Goal: Task Accomplishment & Management: Use online tool/utility

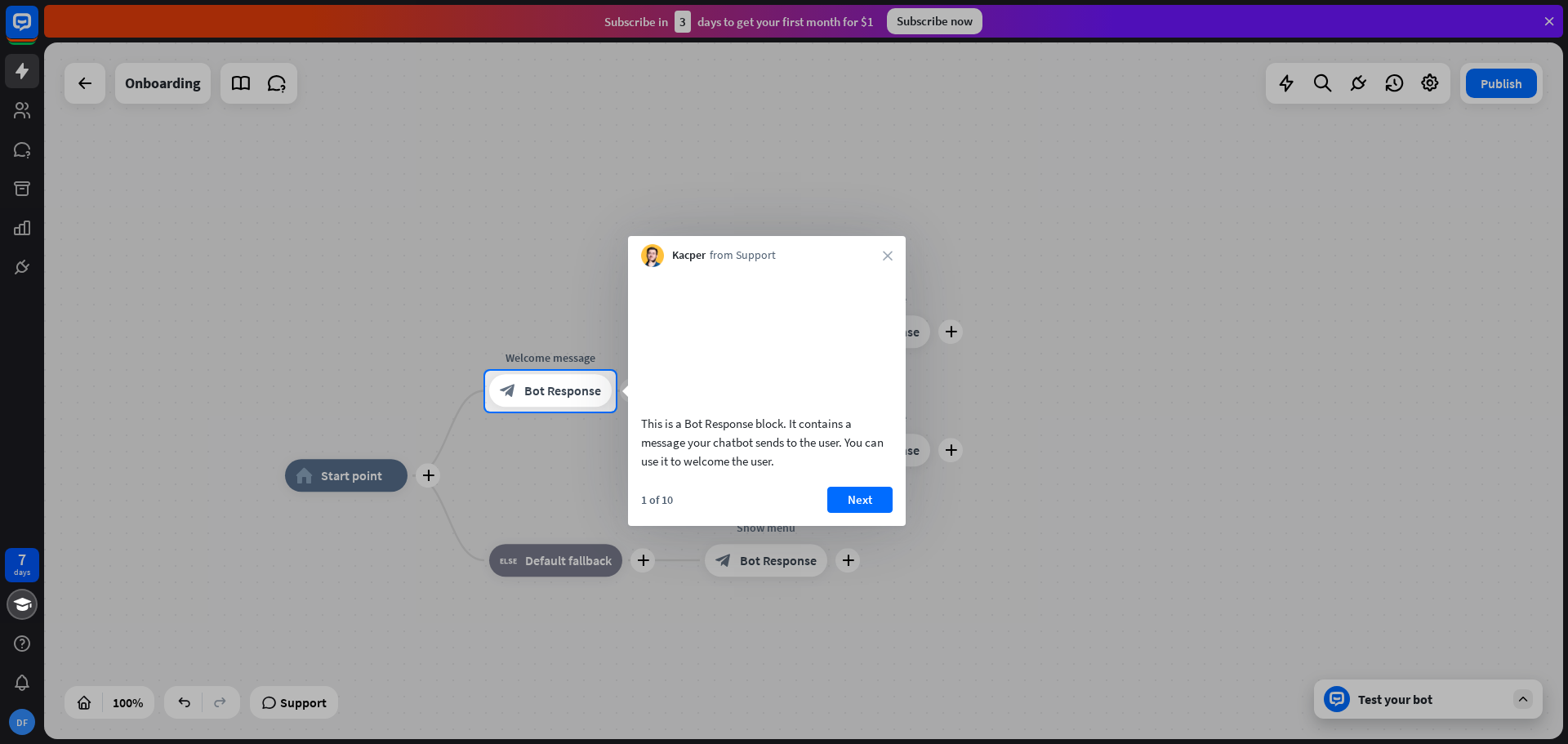
click at [858, 513] on button "Next" at bounding box center [859, 500] width 65 height 26
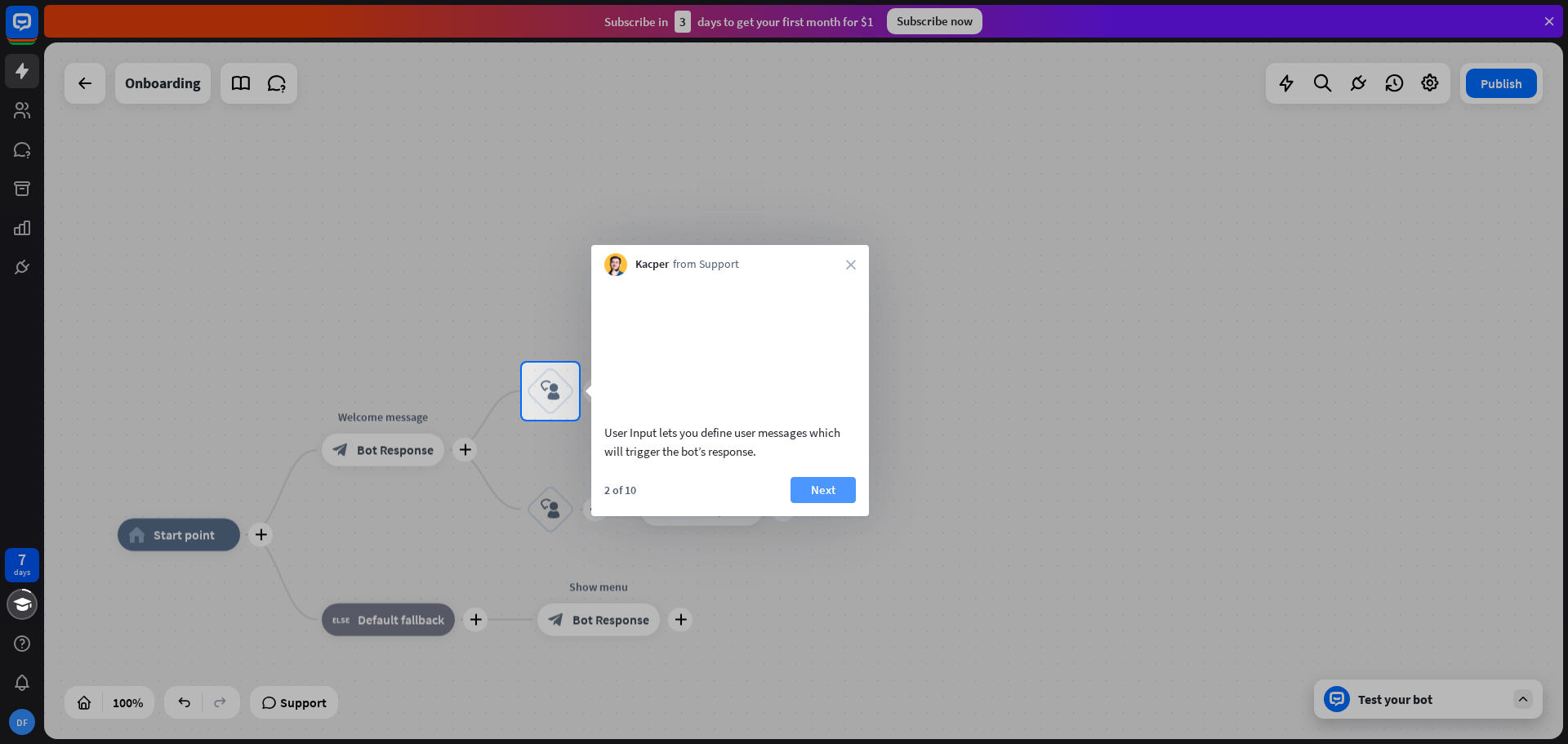
click at [831, 503] on button "Next" at bounding box center [822, 490] width 65 height 26
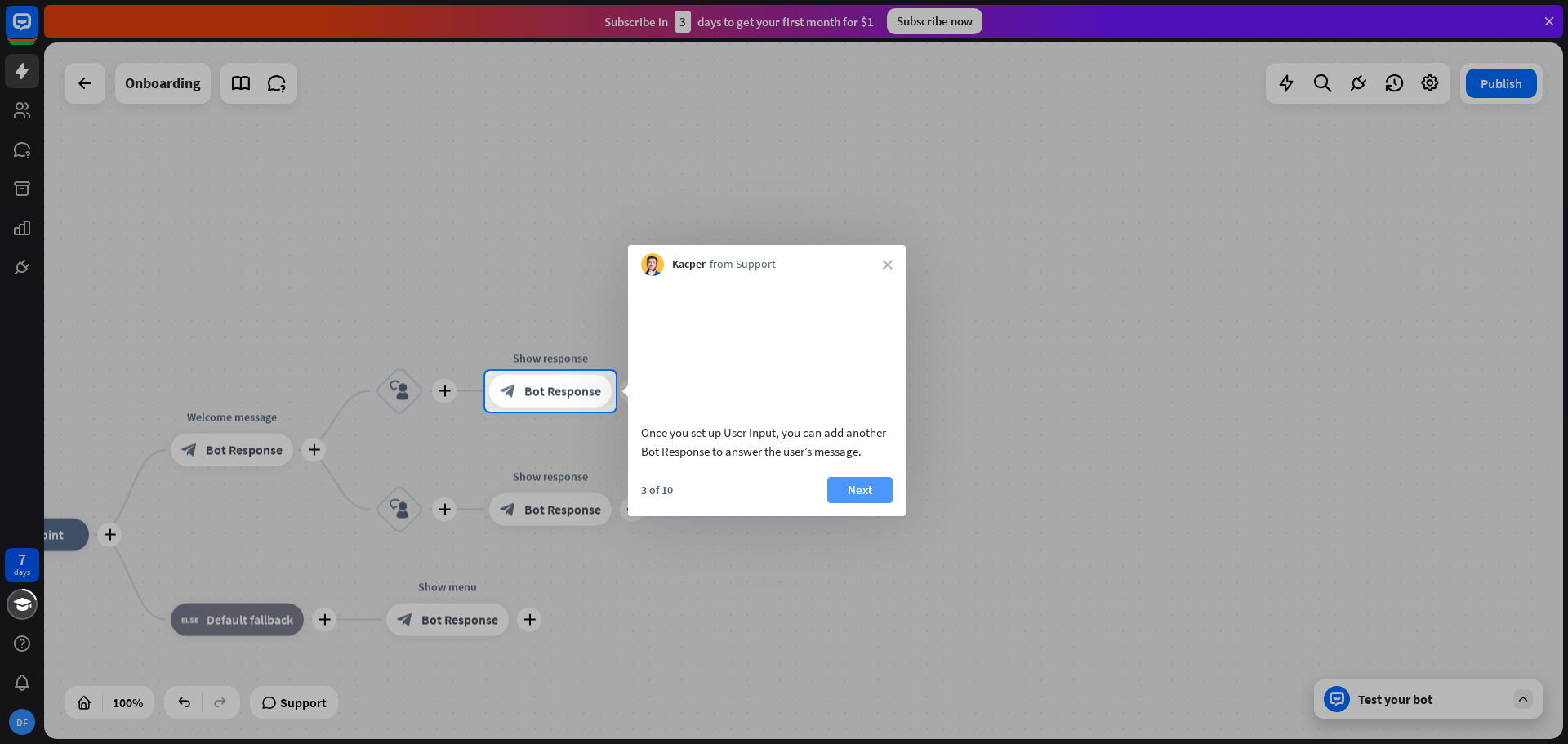
click at [874, 503] on button "Next" at bounding box center [859, 490] width 65 height 26
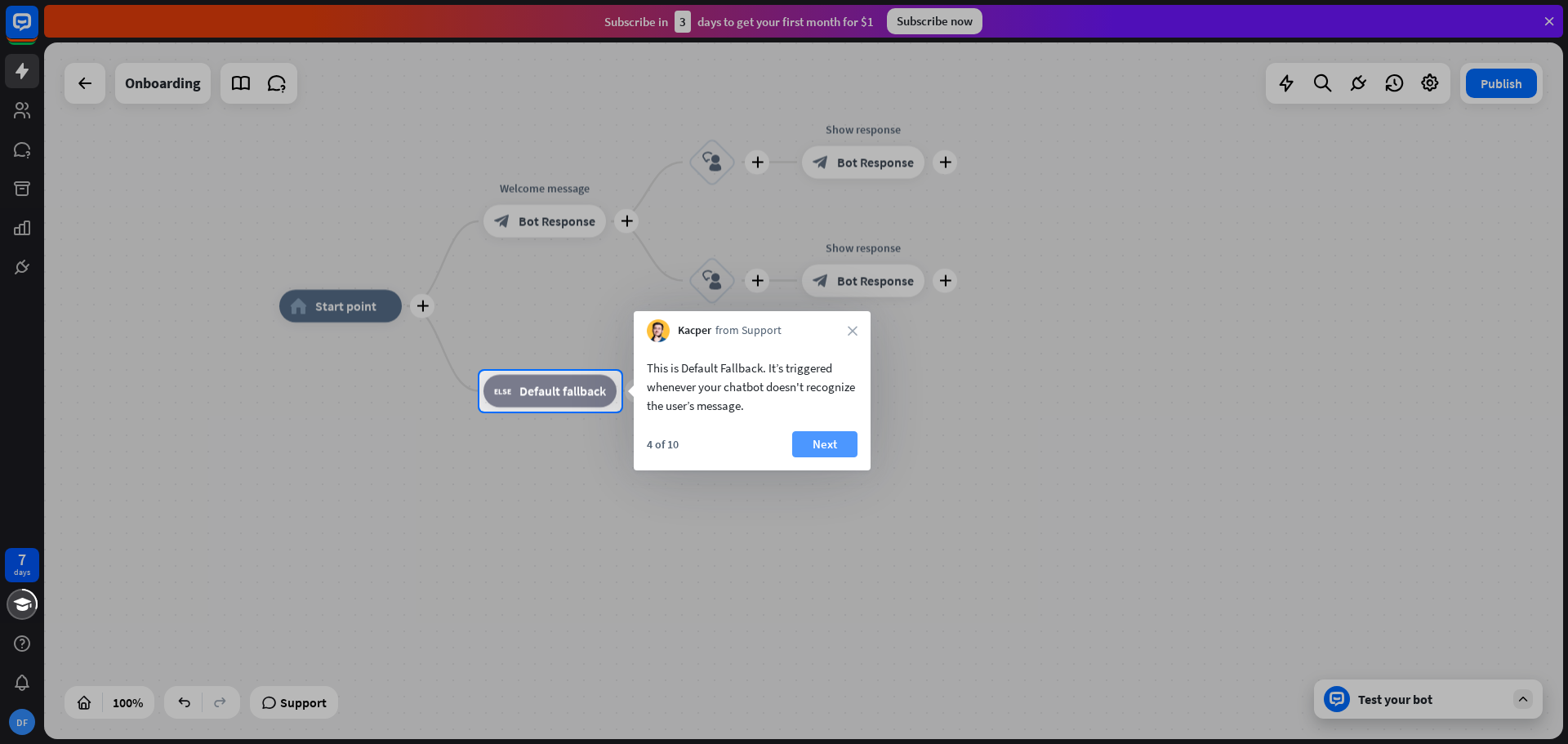
click at [831, 435] on button "Next" at bounding box center [824, 445] width 65 height 26
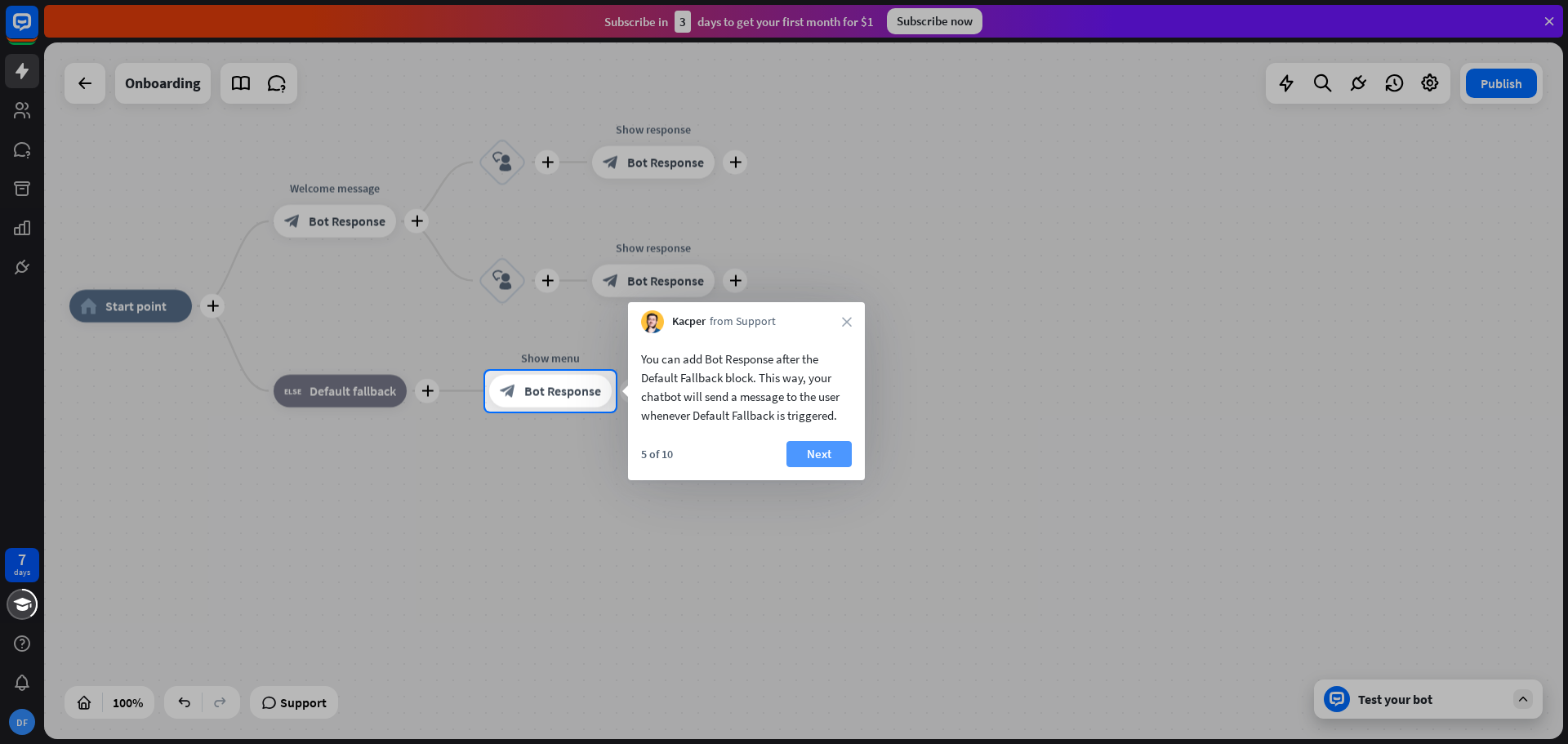
click at [842, 452] on button "Next" at bounding box center [818, 454] width 65 height 26
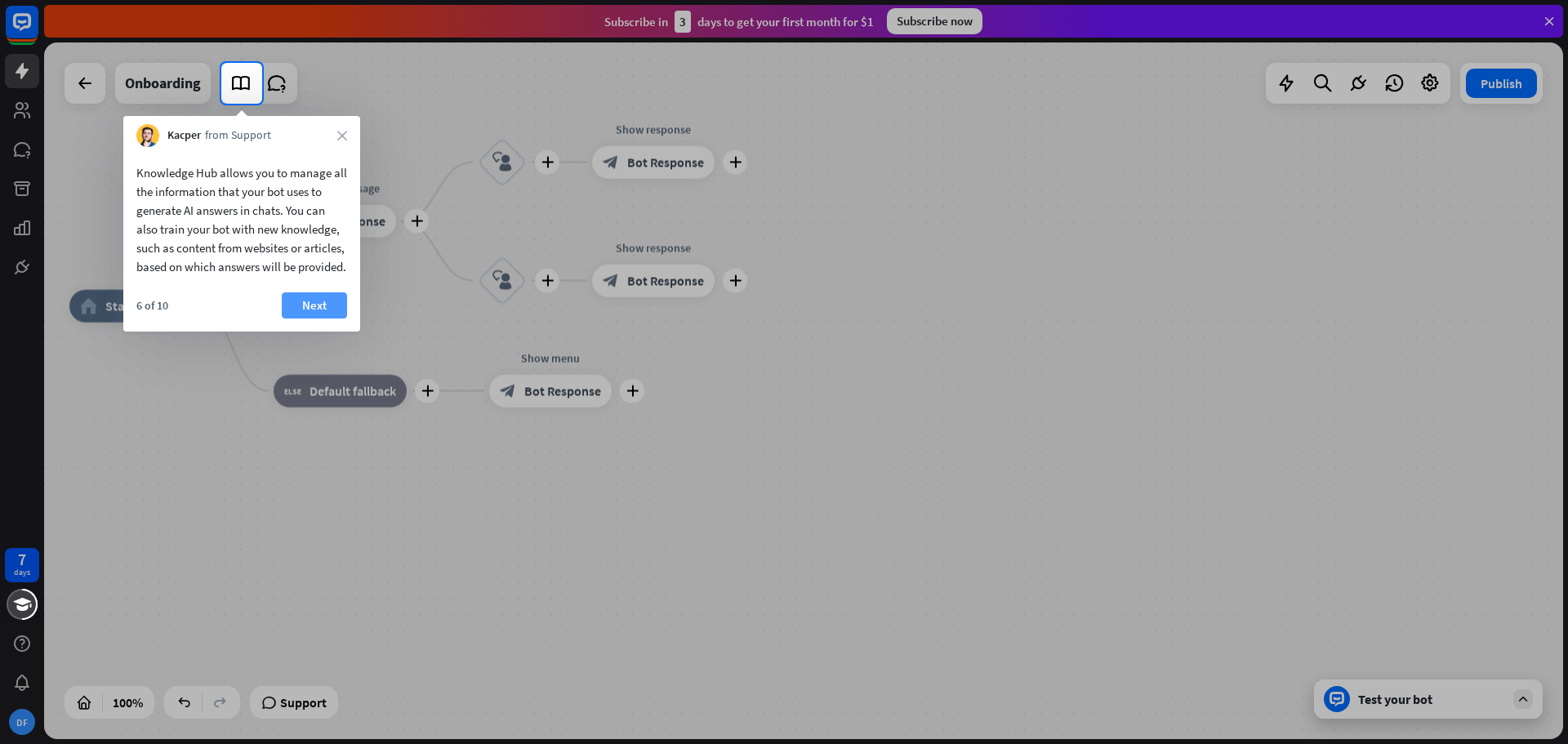
click at [311, 318] on button "Next" at bounding box center [313, 306] width 65 height 26
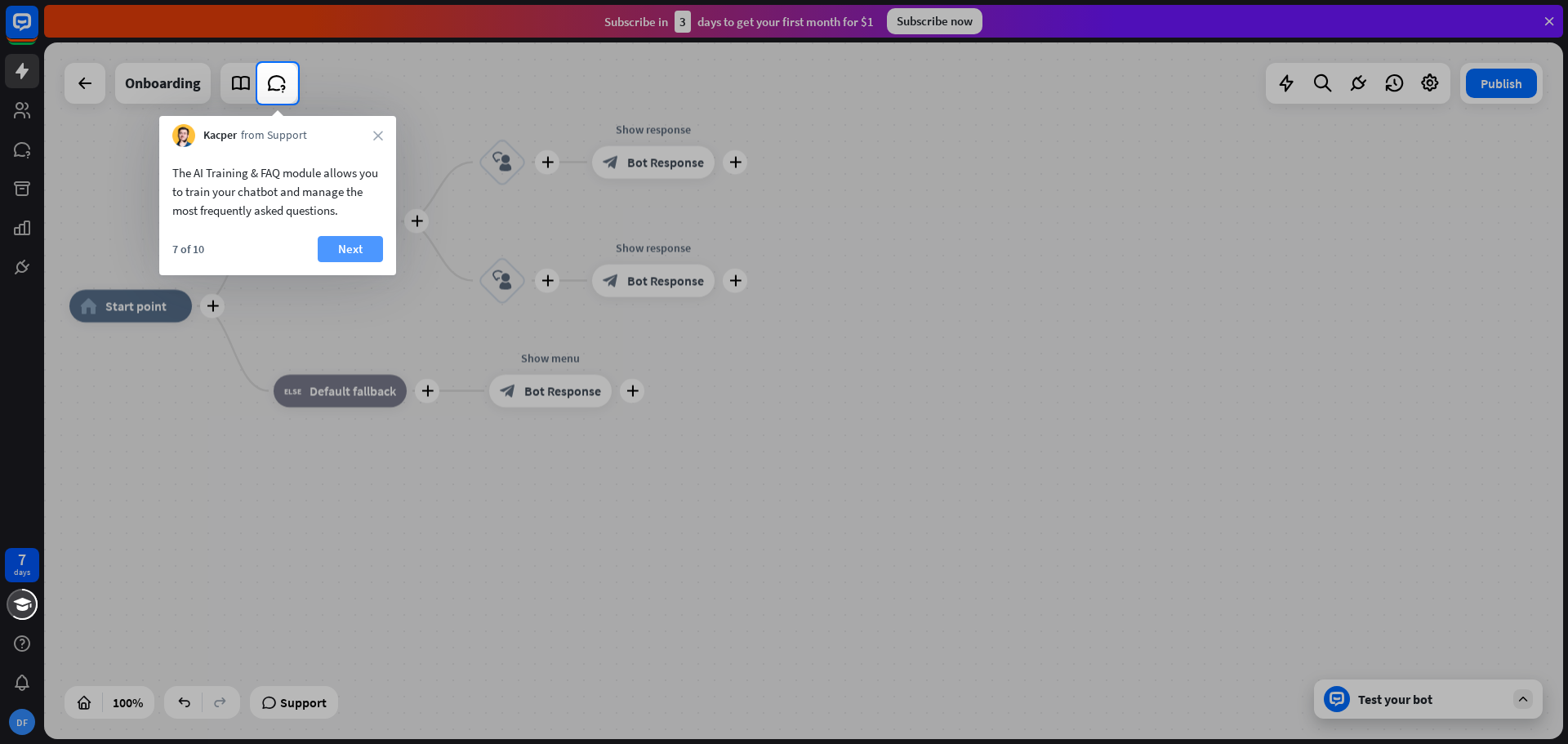
click at [336, 245] on button "Next" at bounding box center [350, 249] width 65 height 26
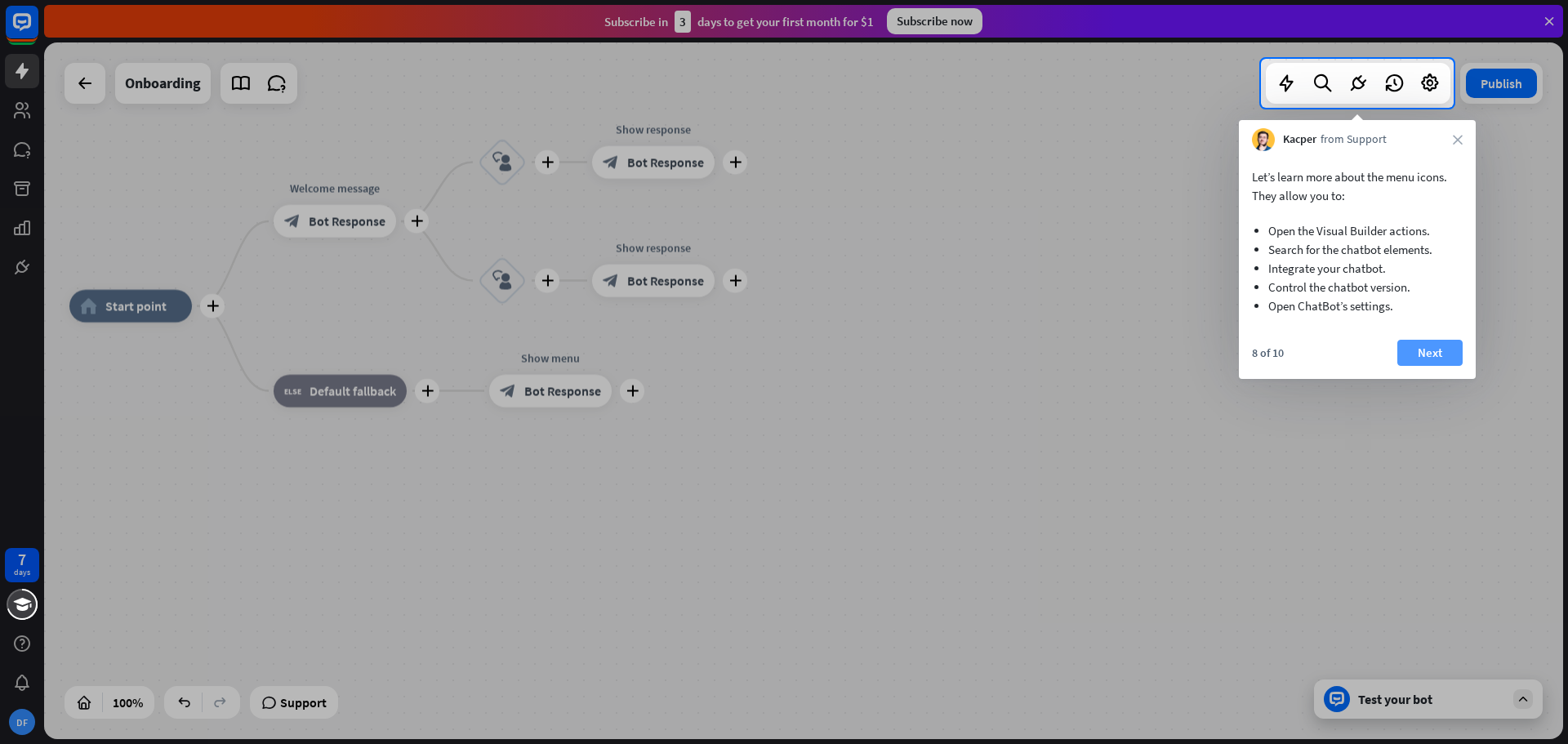
click at [1436, 350] on button "Next" at bounding box center [1429, 353] width 65 height 26
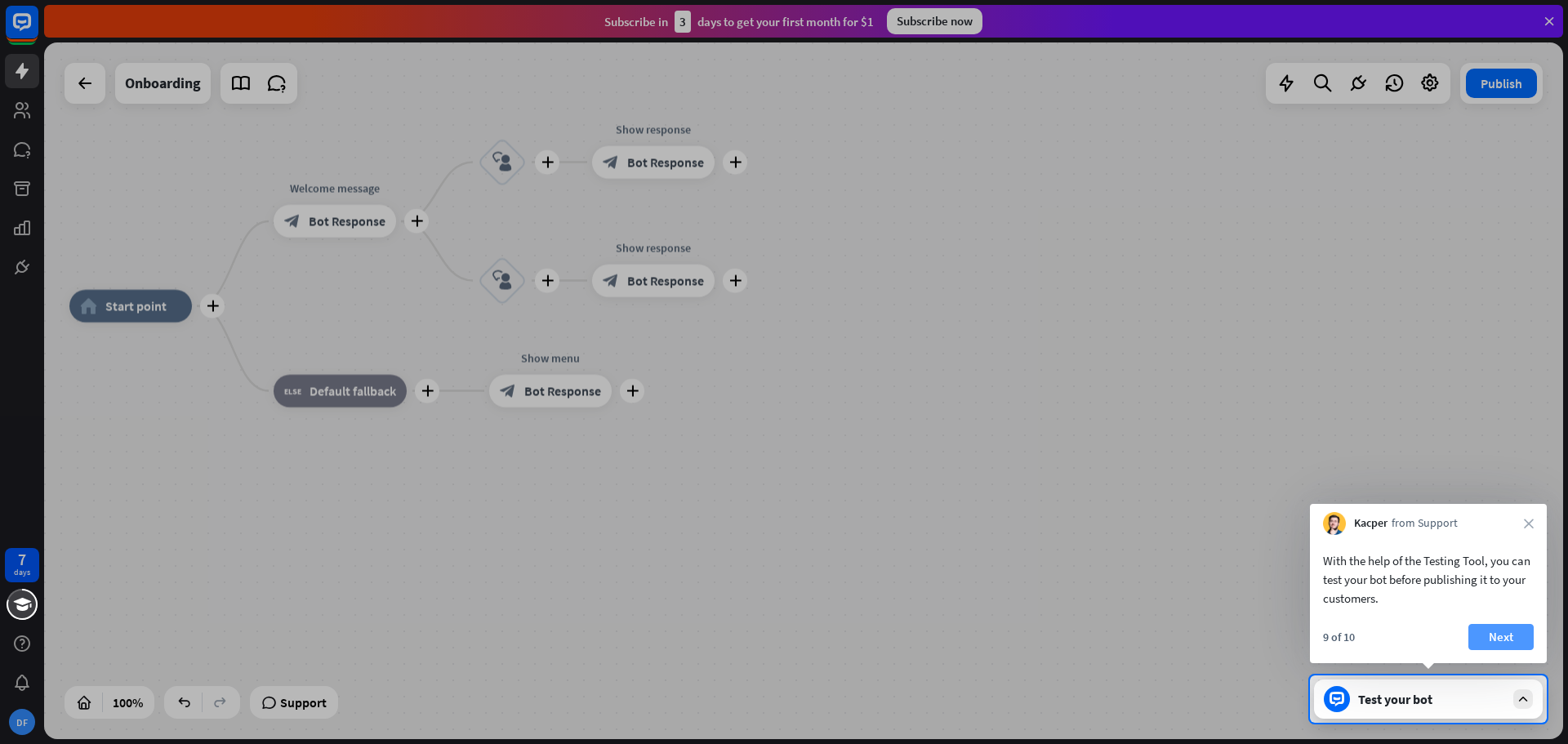
click at [1501, 633] on button "Next" at bounding box center [1500, 637] width 65 height 26
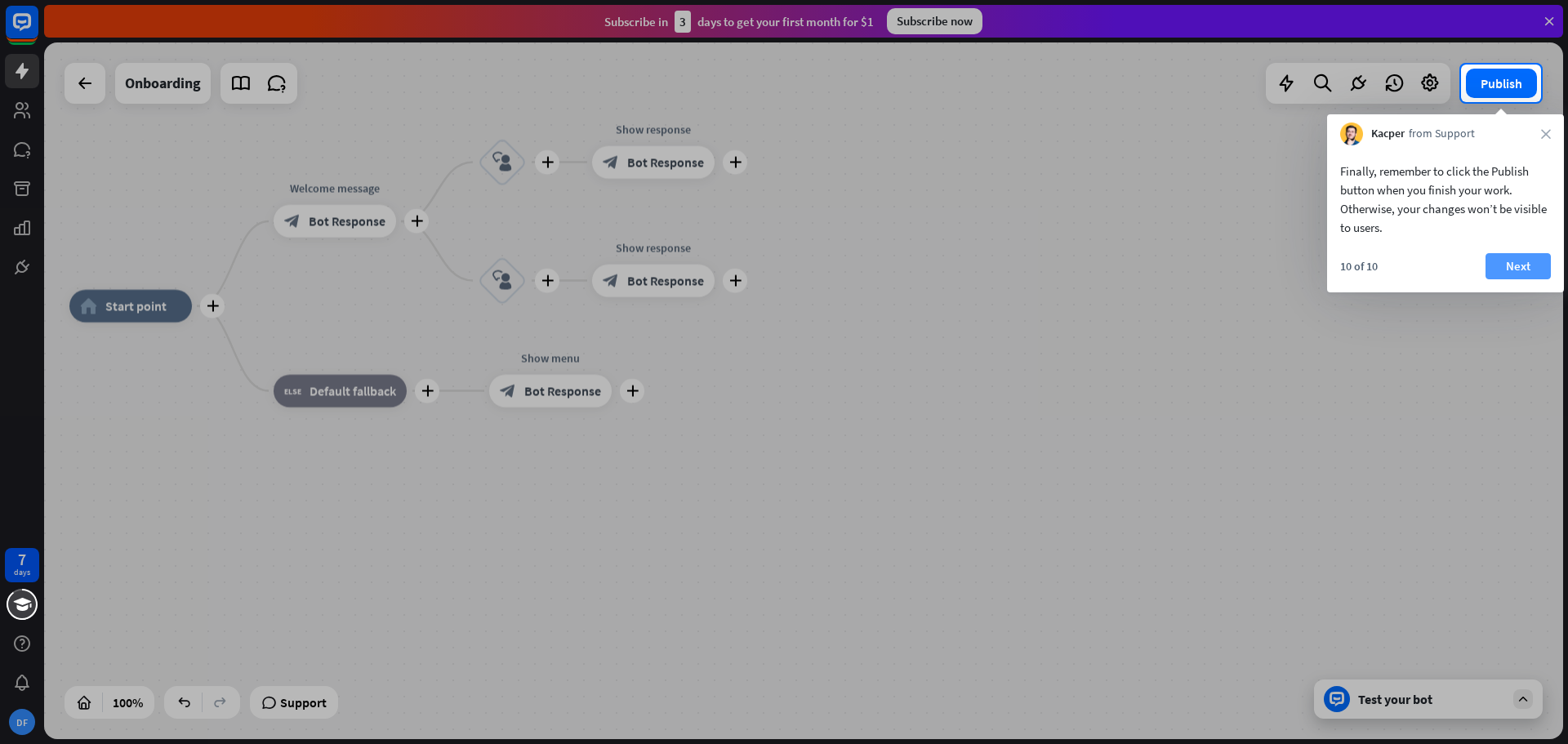
click at [1509, 267] on button "Next" at bounding box center [1518, 266] width 65 height 26
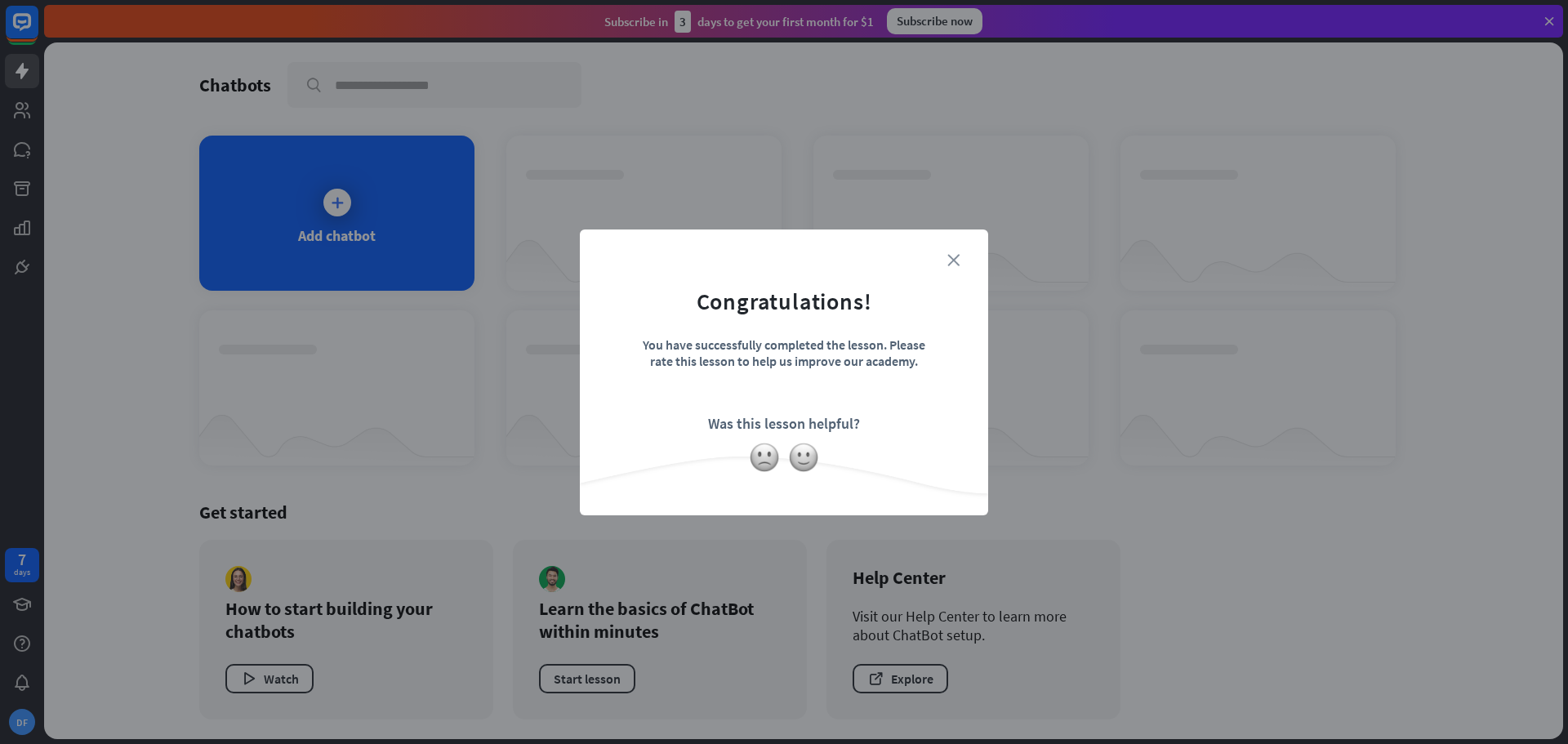
click at [954, 257] on icon "close" at bounding box center [953, 260] width 12 height 12
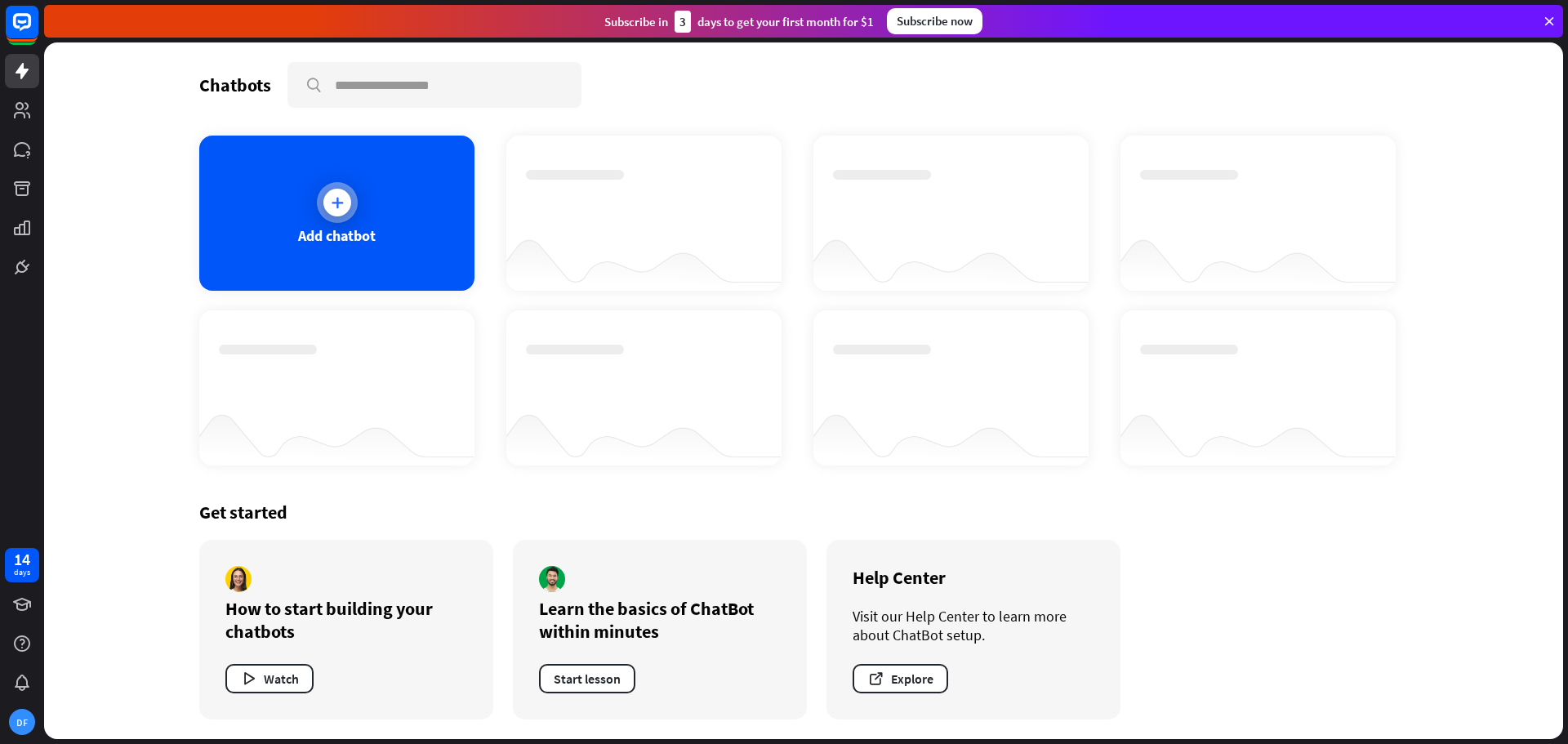
click at [345, 205] on icon at bounding box center [337, 202] width 16 height 16
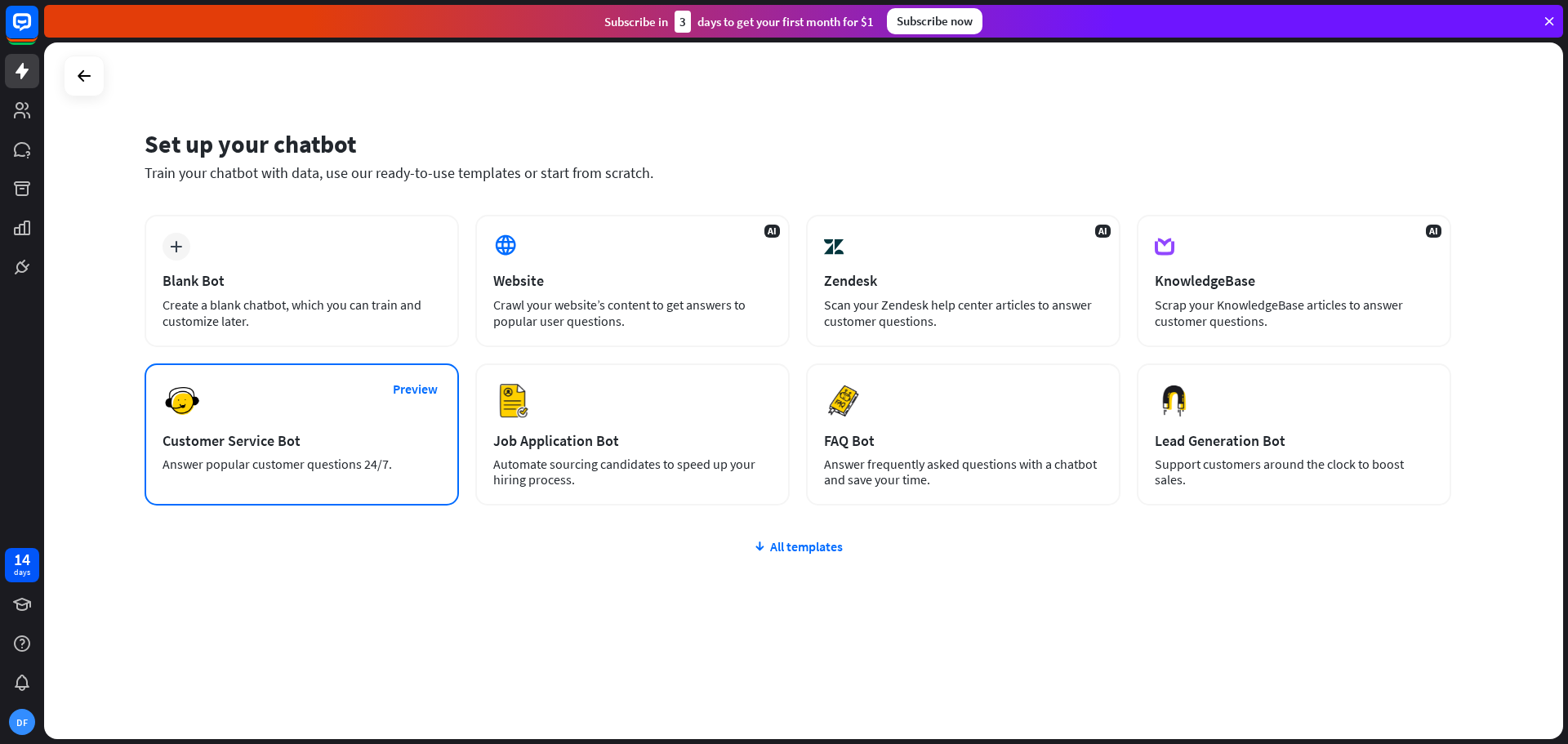
click at [257, 431] on div "Preview Customer Service Bot Answer popular customer questions 24/7." at bounding box center [301, 434] width 314 height 143
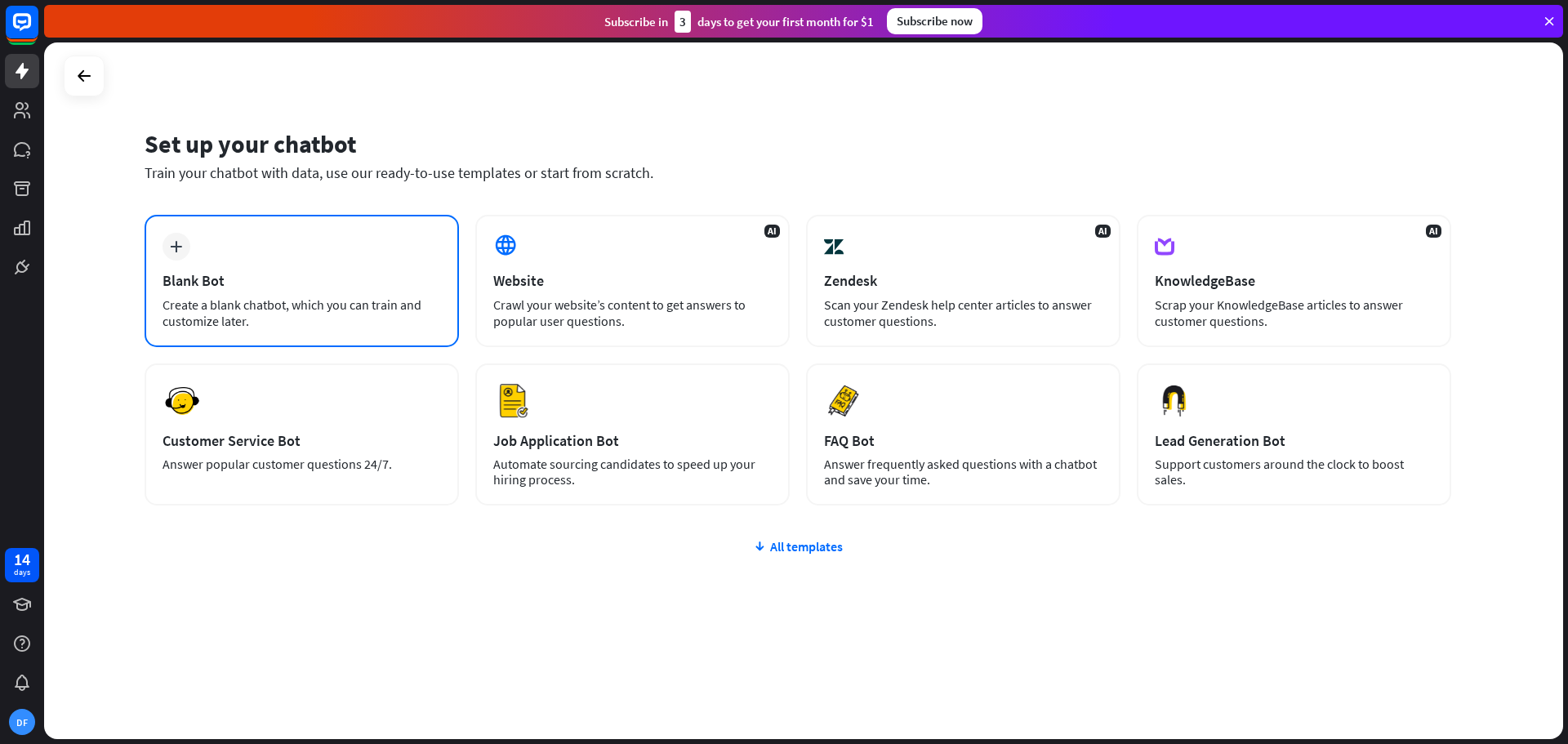
click at [233, 274] on div "Blank Bot" at bounding box center [301, 280] width 278 height 19
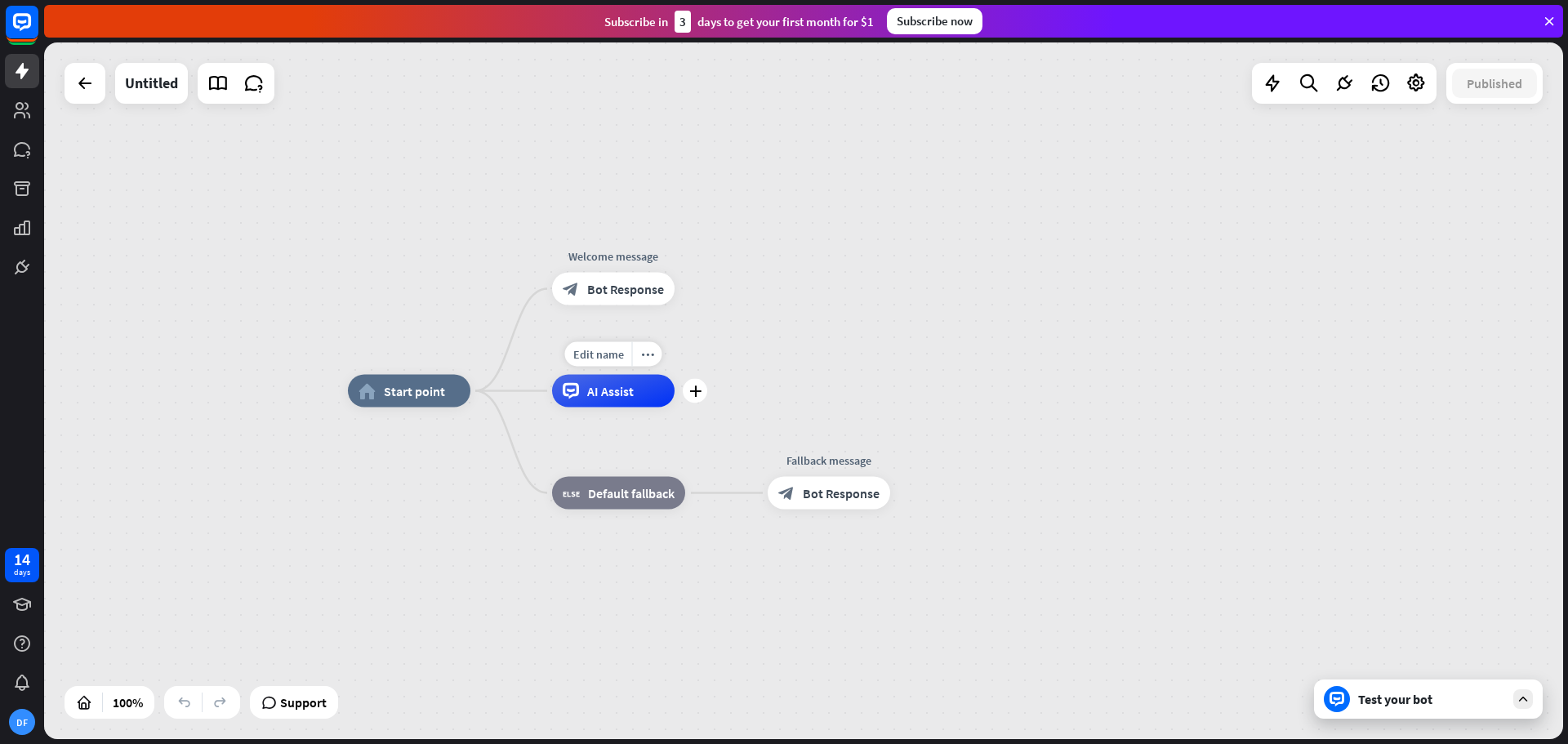
click at [644, 408] on div "Edit name more_horiz plus AI Assist" at bounding box center [614, 391] width 123 height 33
click at [618, 350] on span "Edit name" at bounding box center [599, 355] width 51 height 15
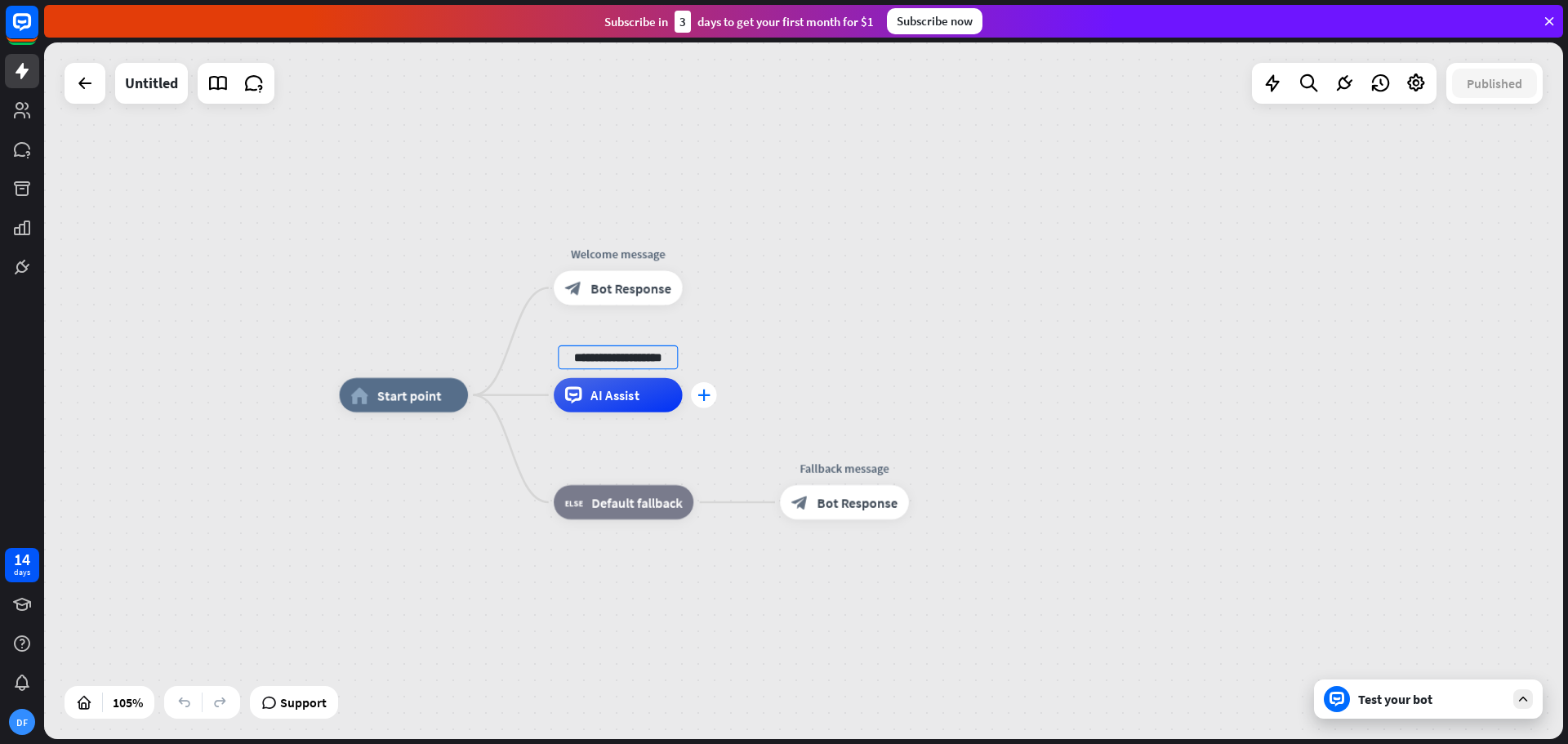
type input "**********"
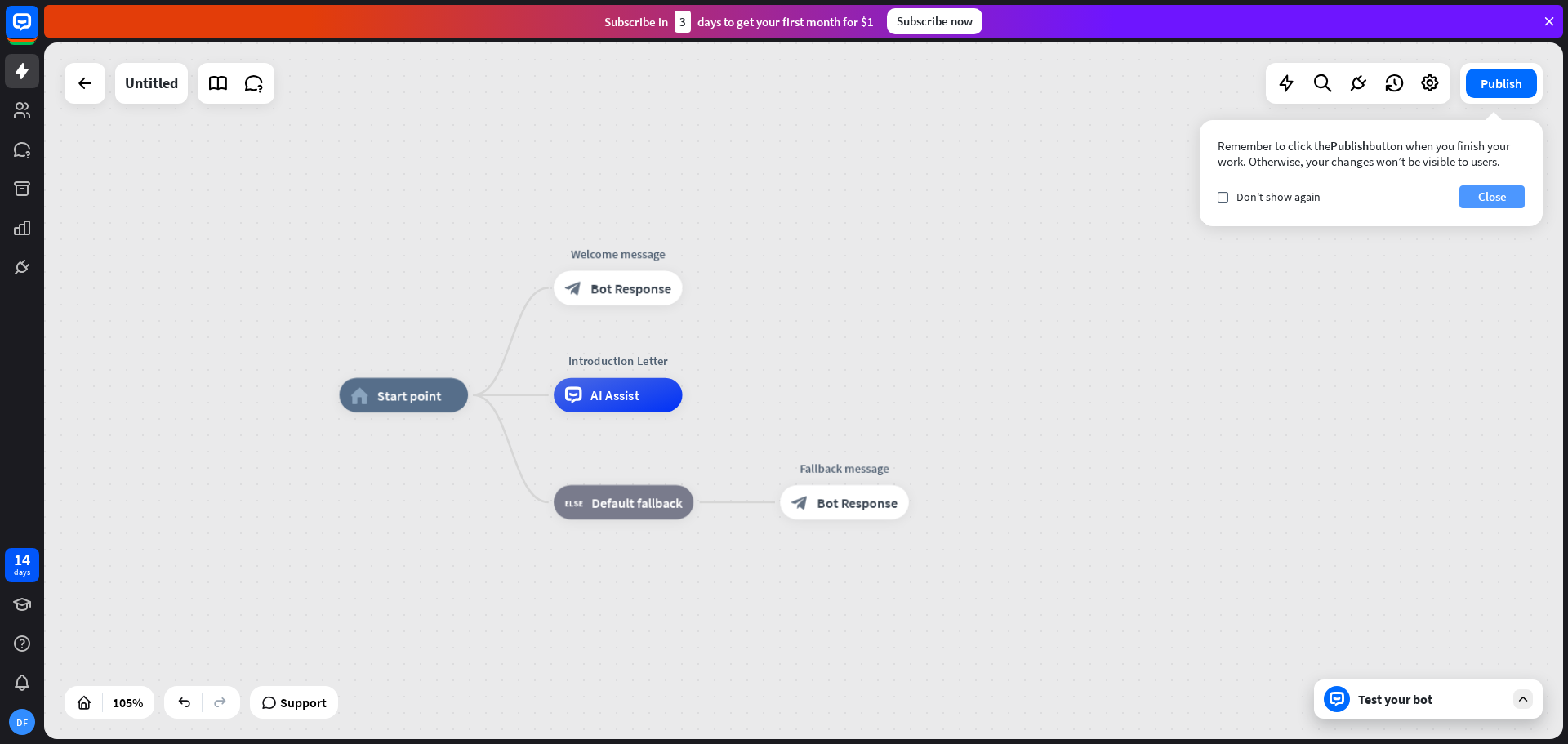
click at [1492, 195] on button "Close" at bounding box center [1492, 196] width 65 height 23
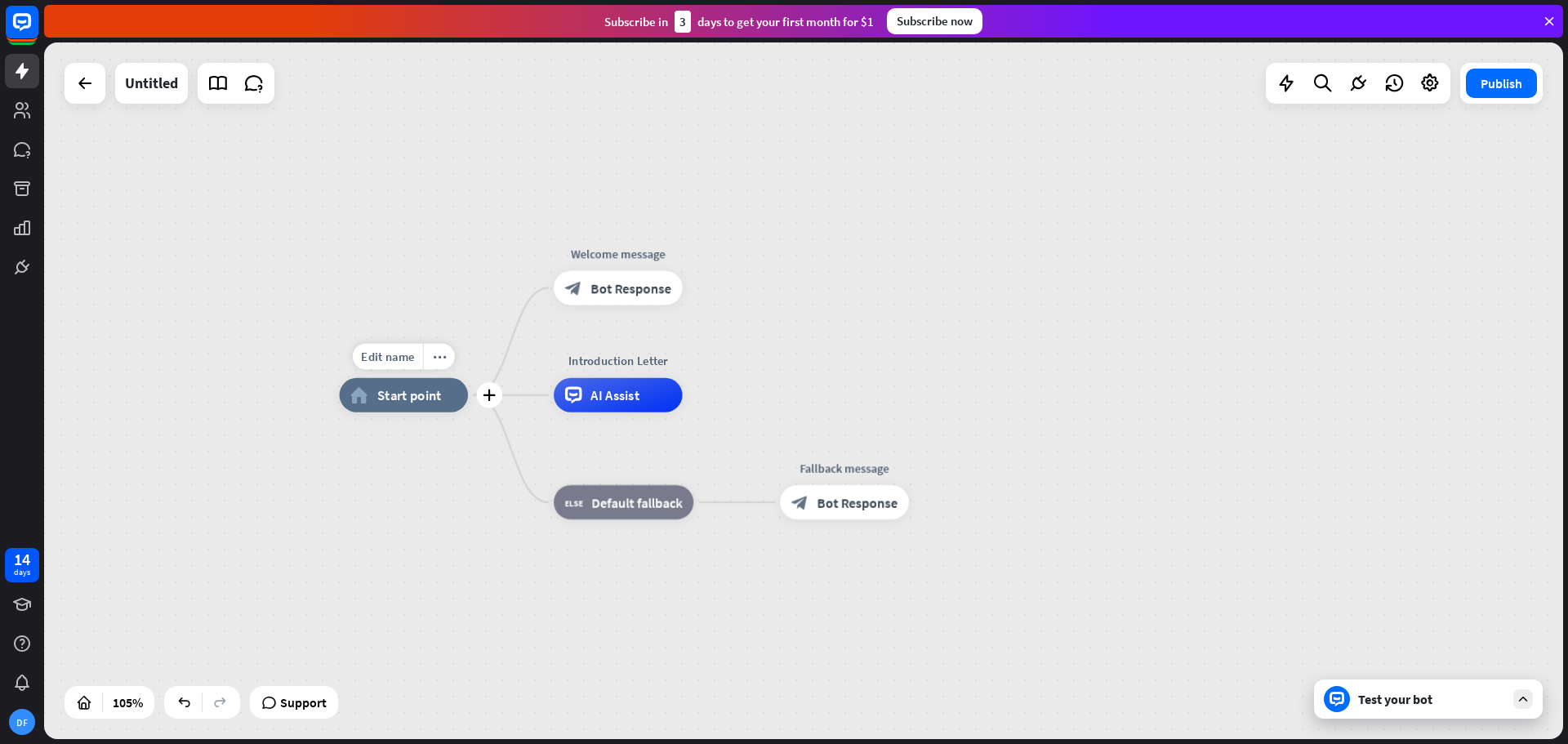
click at [409, 400] on span "Start point" at bounding box center [410, 395] width 64 height 17
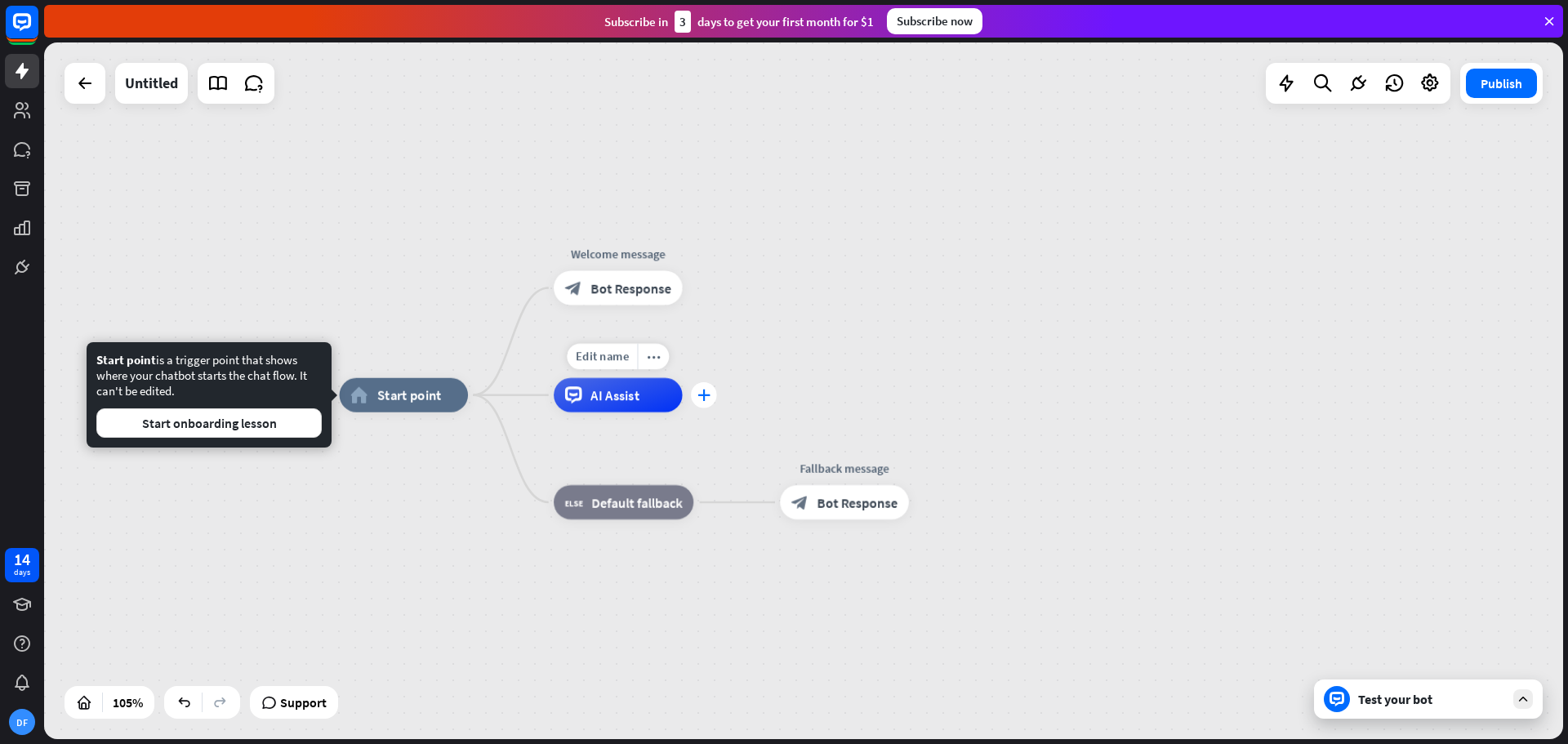
click at [705, 397] on icon "plus" at bounding box center [704, 395] width 13 height 12
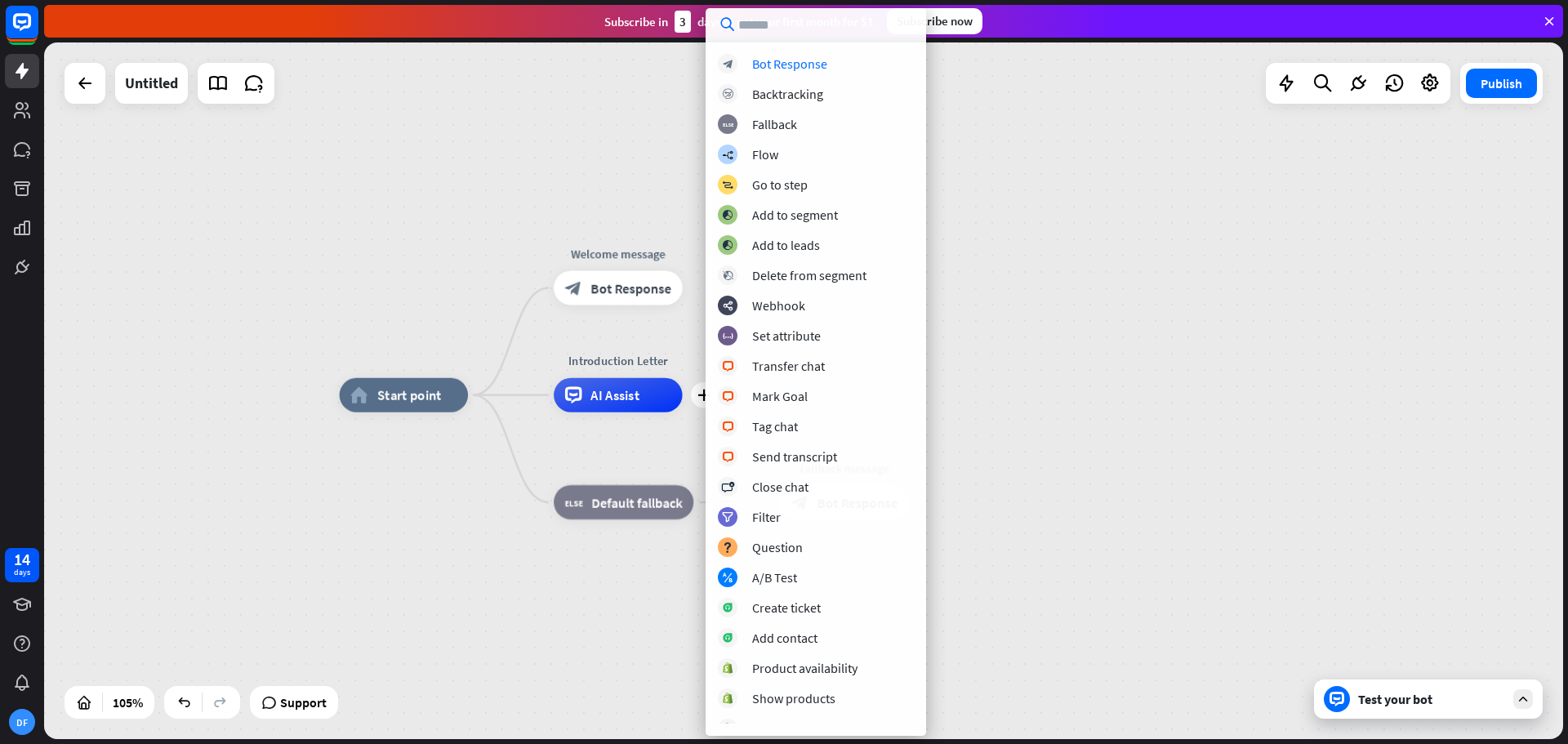
click at [467, 179] on div "home_2 Start point Welcome message block_bot_response Bot Response plus Introdu…" at bounding box center [803, 391] width 1519 height 697
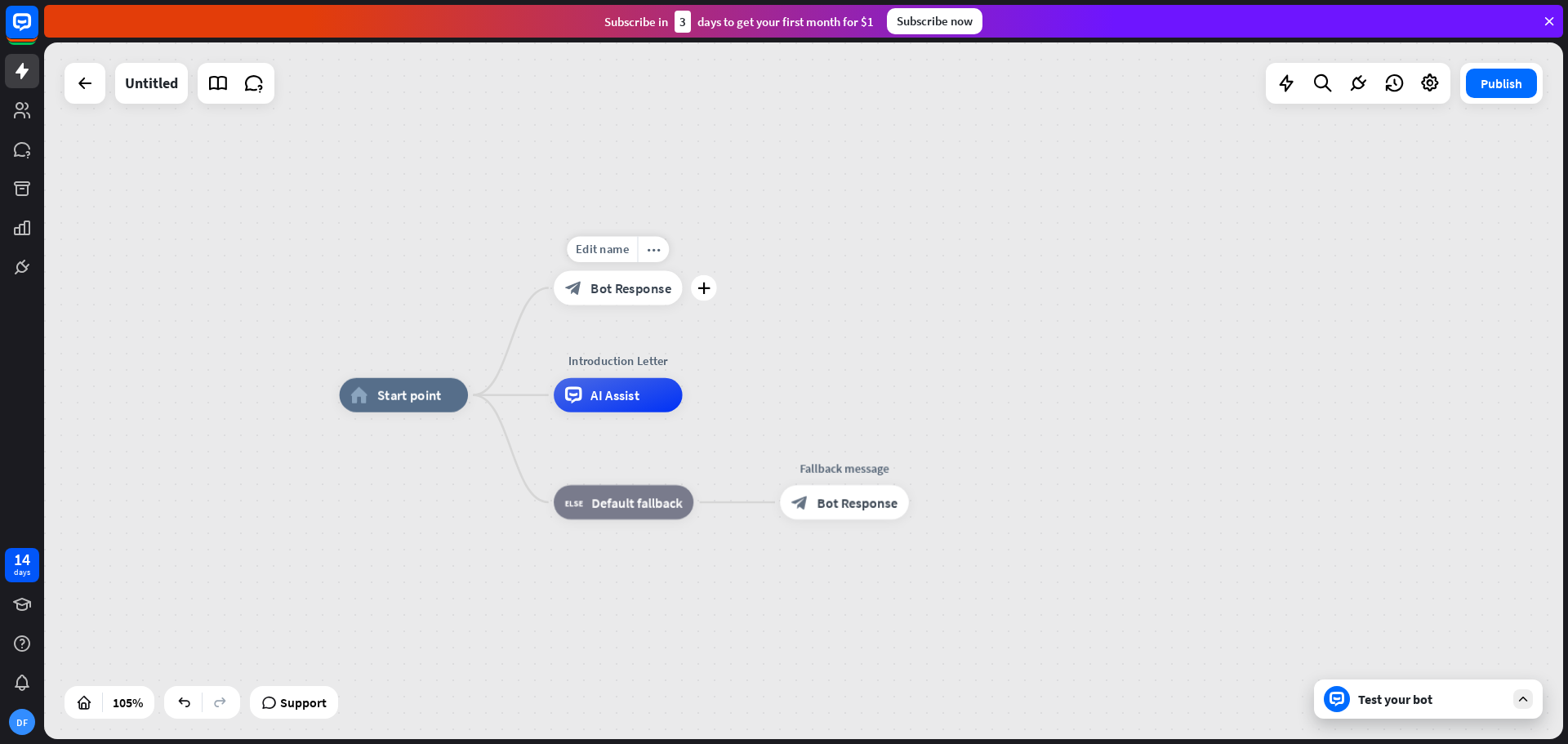
click at [590, 305] on div "Edit name more_horiz plus Welcome message block_bot_response Bot Response" at bounding box center [618, 287] width 129 height 34
